Goal: Information Seeking & Learning: Learn about a topic

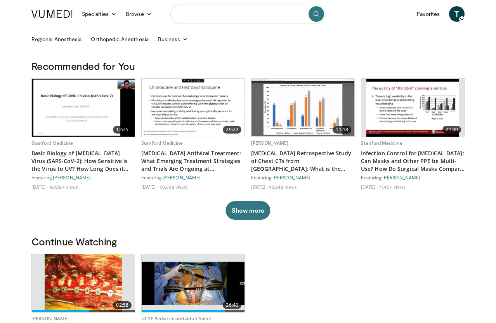
click at [218, 11] on input "Search topics, interventions" at bounding box center [247, 14] width 155 height 19
type input "**********"
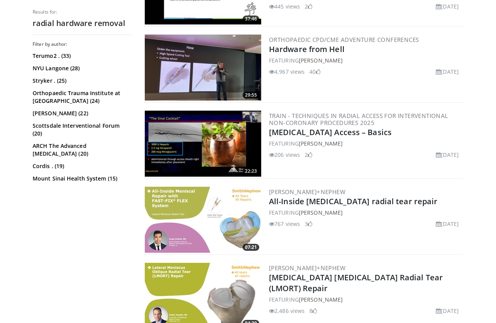
scroll to position [358, 0]
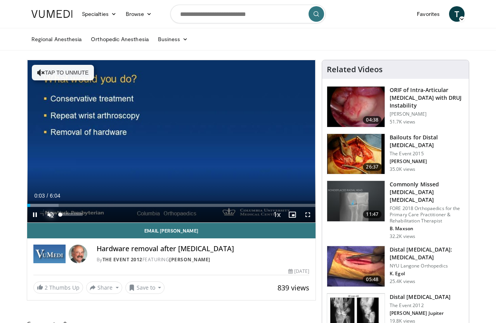
click at [45, 213] on span "Video Player" at bounding box center [51, 215] width 16 height 16
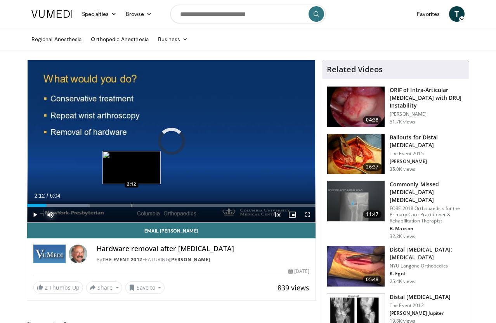
click at [132, 206] on div "Progress Bar" at bounding box center [132, 205] width 1 height 3
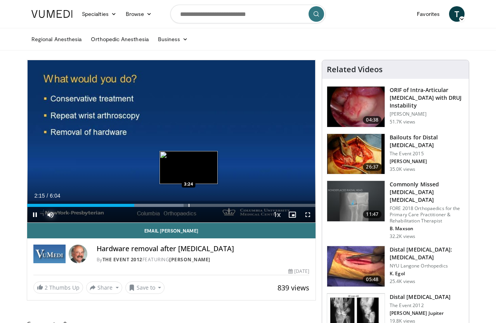
click at [189, 205] on div "Progress Bar" at bounding box center [189, 205] width 1 height 3
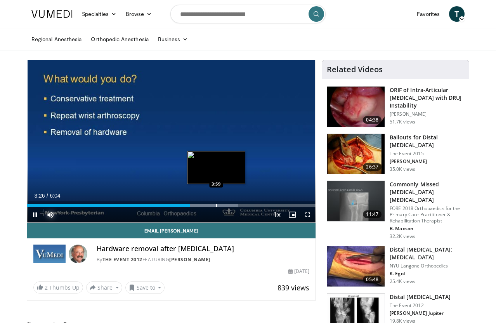
click at [216, 206] on div "Progress Bar" at bounding box center [216, 205] width 1 height 3
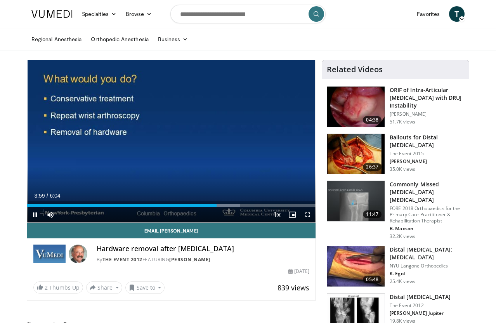
click at [232, 207] on div "Current Time 3:59 / Duration 6:04 Pause Skip Backward Skip Forward Mute Loaded …" at bounding box center [171, 215] width 288 height 16
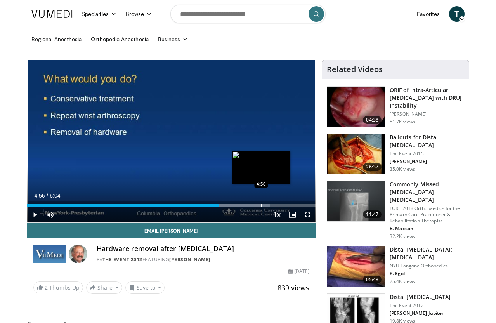
click at [261, 206] on div "Progress Bar" at bounding box center [261, 205] width 1 height 3
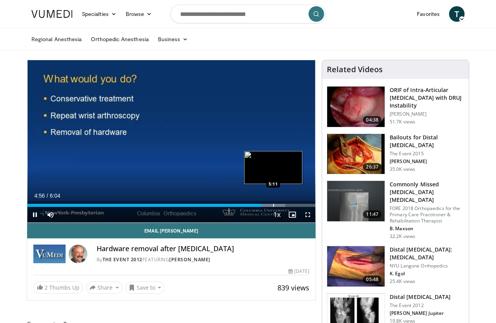
click at [273, 206] on div "Progress Bar" at bounding box center [273, 205] width 1 height 3
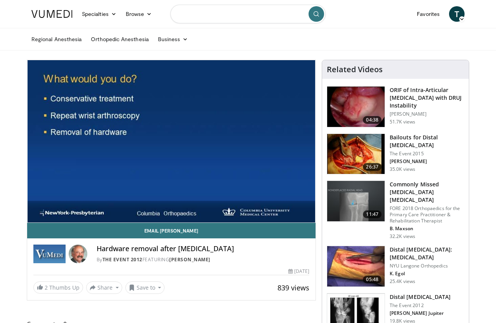
click at [219, 14] on input "Search topics, interventions" at bounding box center [247, 14] width 155 height 19
type input "**********"
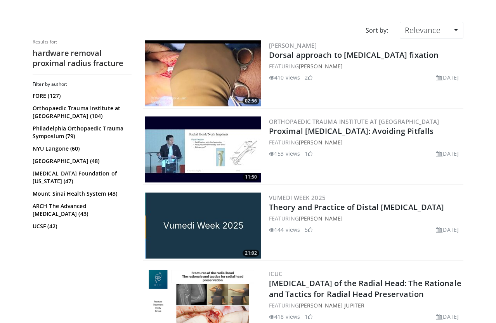
scroll to position [40, 0]
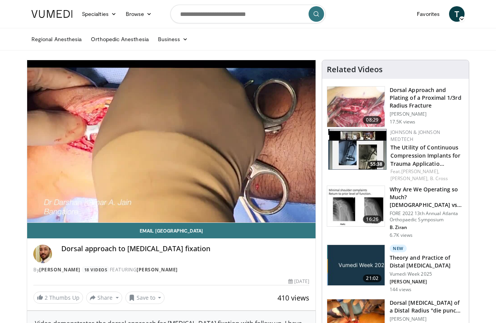
click at [416, 97] on h3 "Dorsal Approach and Plating of a Proximal 1/3rd Radius Fracture" at bounding box center [427, 97] width 75 height 23
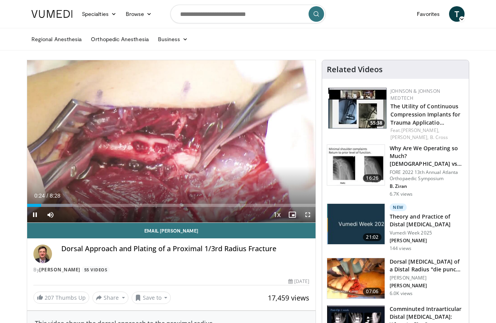
click at [306, 215] on span "Video Player" at bounding box center [308, 215] width 16 height 16
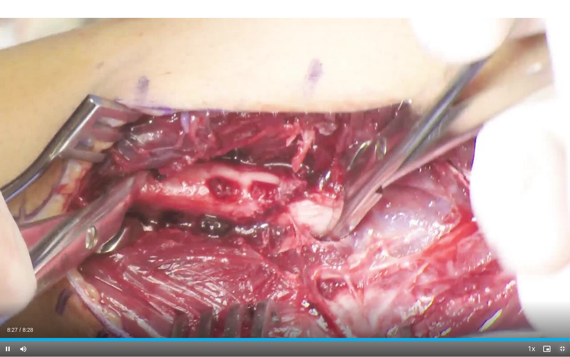
click at [496, 322] on span "Video Player" at bounding box center [563, 349] width 16 height 16
